Goal: Transaction & Acquisition: Purchase product/service

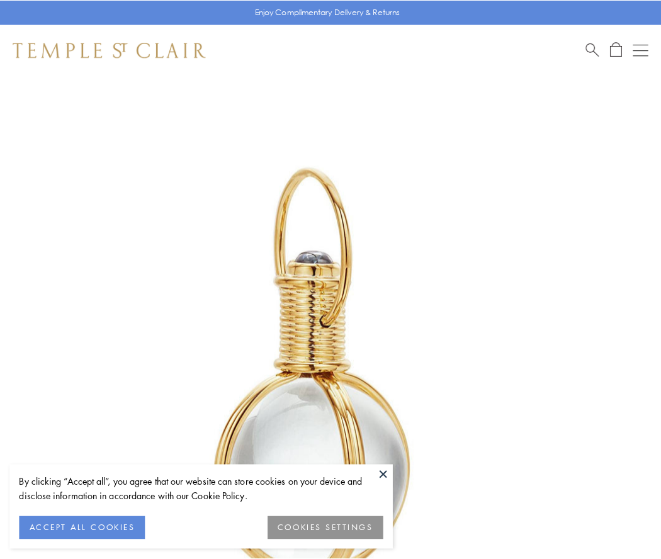
scroll to position [329, 0]
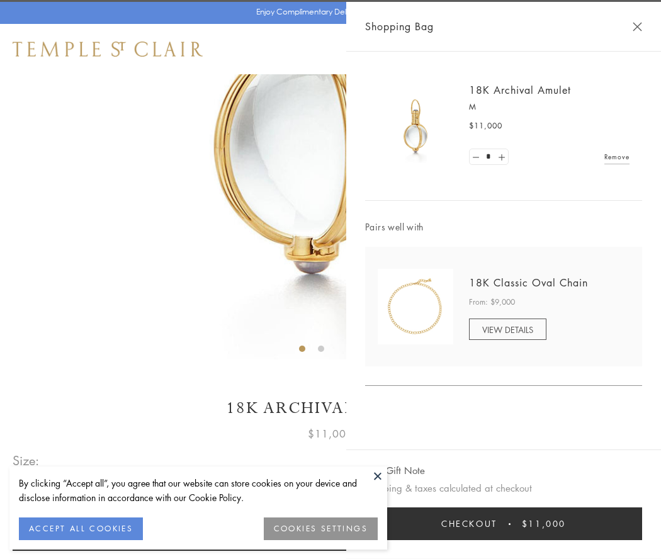
click at [503, 524] on button "Checkout $11,000" at bounding box center [503, 523] width 277 height 33
